Goal: Information Seeking & Learning: Learn about a topic

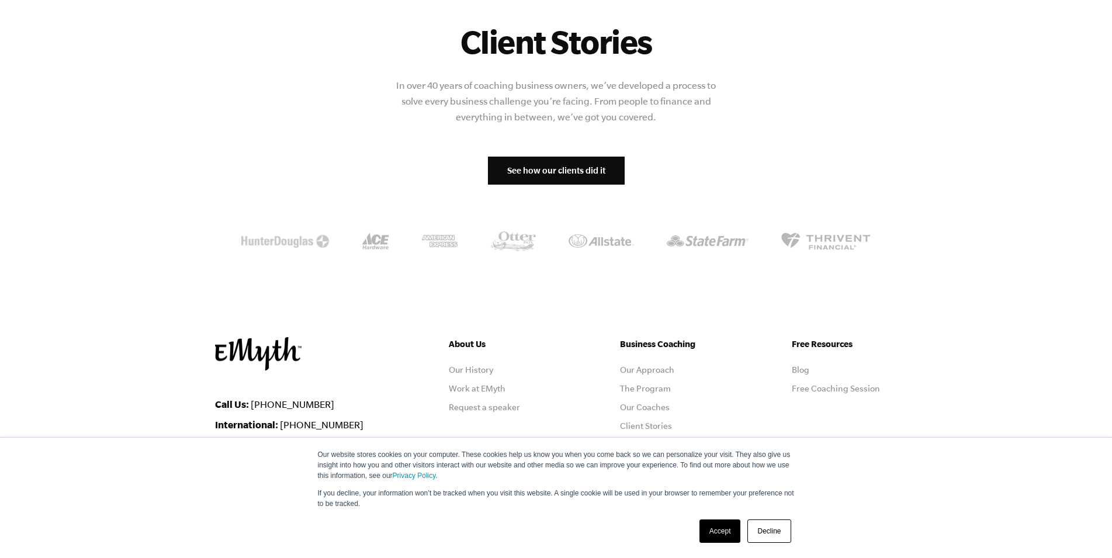
scroll to position [1379, 0]
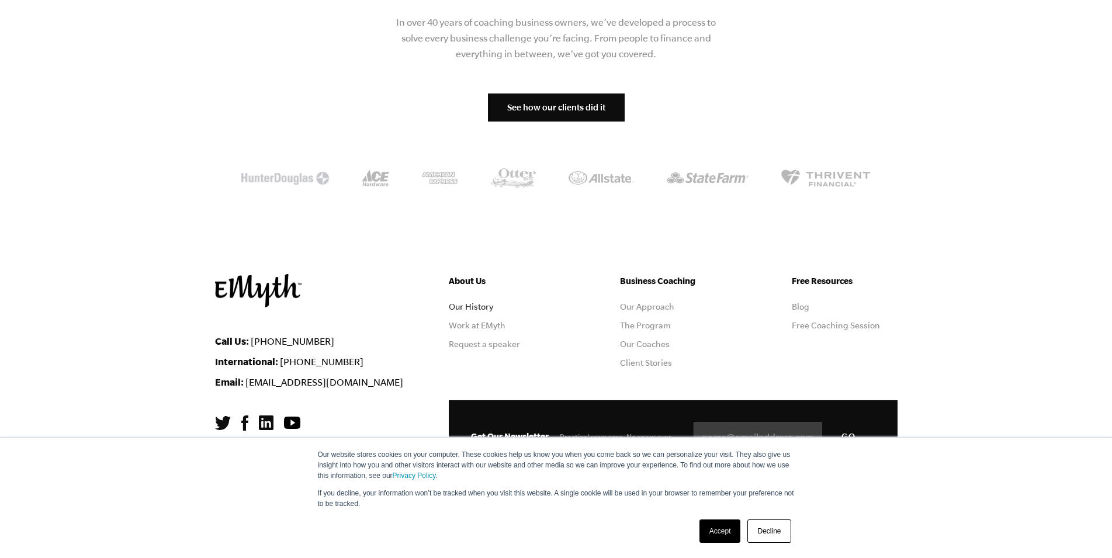
click at [468, 302] on link "Our History" at bounding box center [471, 306] width 44 height 9
click at [591, 93] on link "See how our clients did it" at bounding box center [556, 107] width 137 height 28
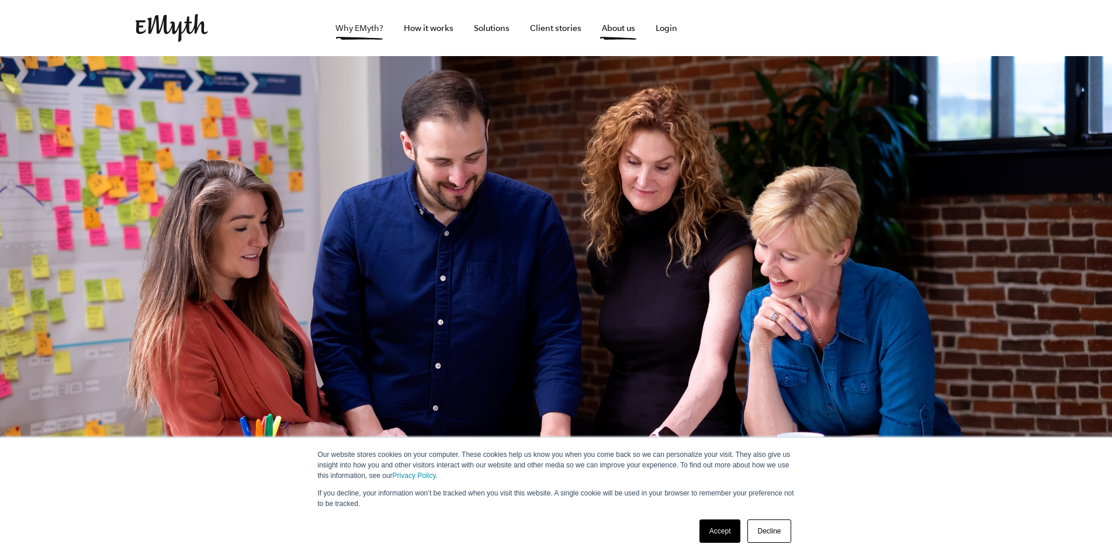
click at [353, 31] on link "Why EMyth?" at bounding box center [359, 28] width 67 height 56
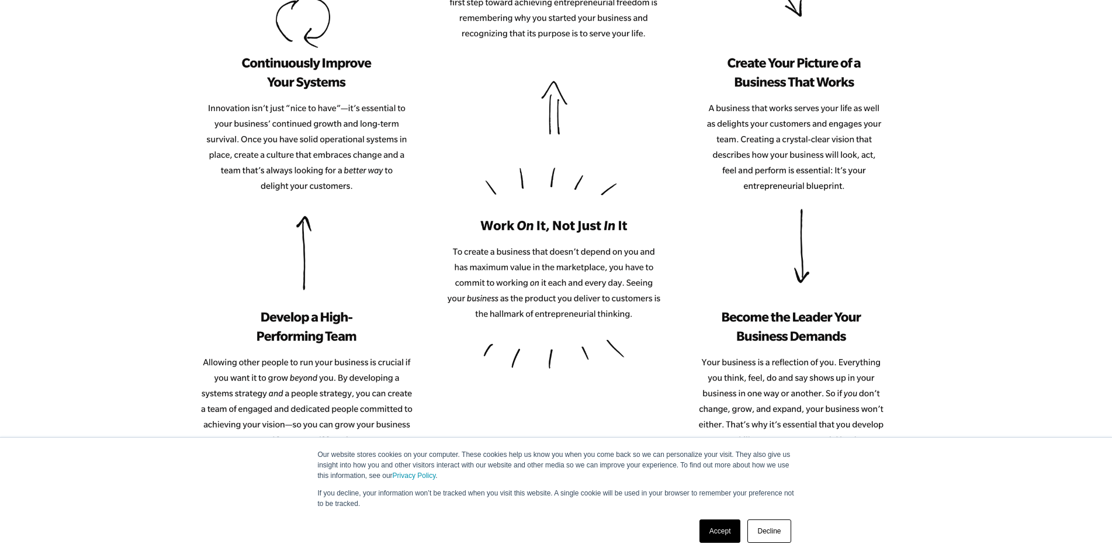
scroll to position [1787, 0]
